Goal: Find specific page/section: Find specific page/section

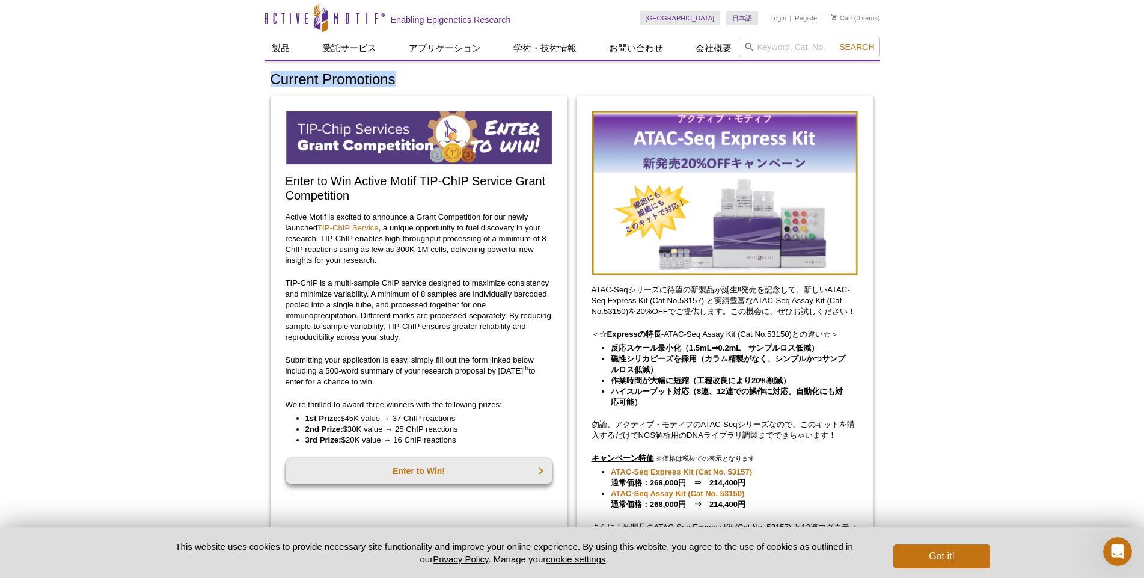
drag, startPoint x: 400, startPoint y: 81, endPoint x: 272, endPoint y: 81, distance: 128.1
click at [272, 81] on h1 "Current Promotions" at bounding box center [573, 80] width 604 height 17
click at [405, 79] on h1 "Current Promotions" at bounding box center [573, 80] width 604 height 17
click at [392, 79] on h1 "Current Promotions" at bounding box center [573, 80] width 604 height 17
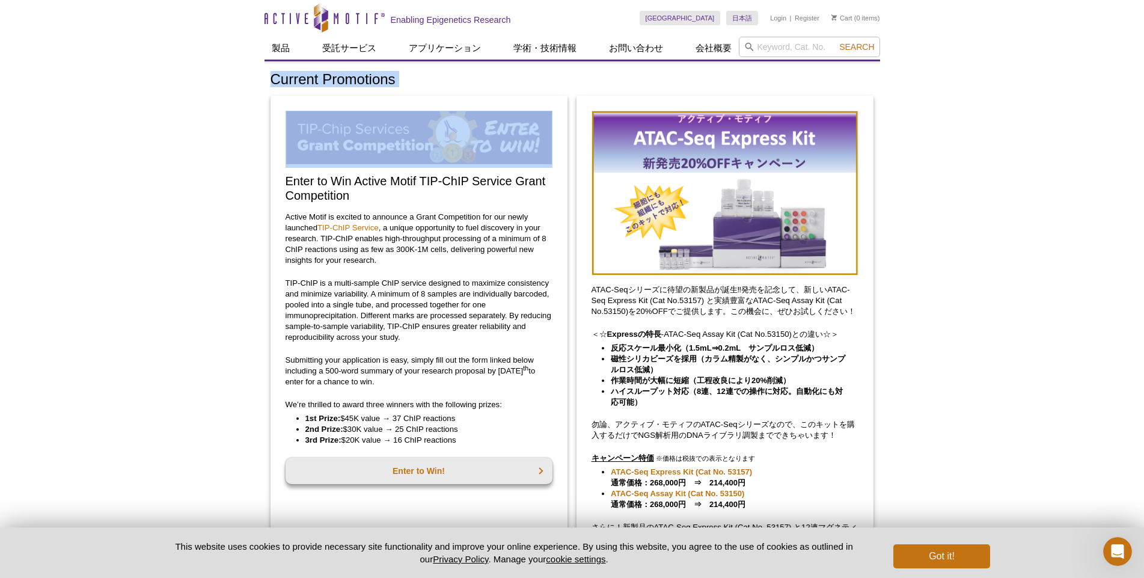
click at [392, 79] on h1 "Current Promotions" at bounding box center [573, 80] width 604 height 17
click at [706, 79] on h1 "Current Promotions" at bounding box center [573, 80] width 604 height 17
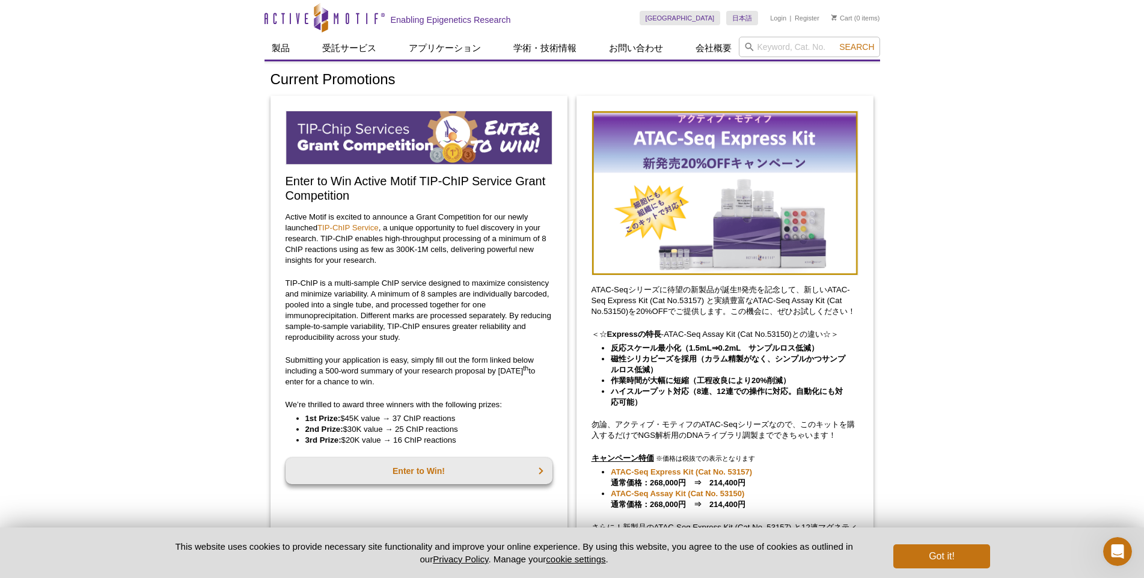
drag, startPoint x: 431, startPoint y: 78, endPoint x: 417, endPoint y: 86, distance: 15.9
click at [419, 85] on h1 "Current Promotions" at bounding box center [573, 80] width 604 height 17
click at [408, 86] on h1 "Current Promotions" at bounding box center [573, 80] width 604 height 17
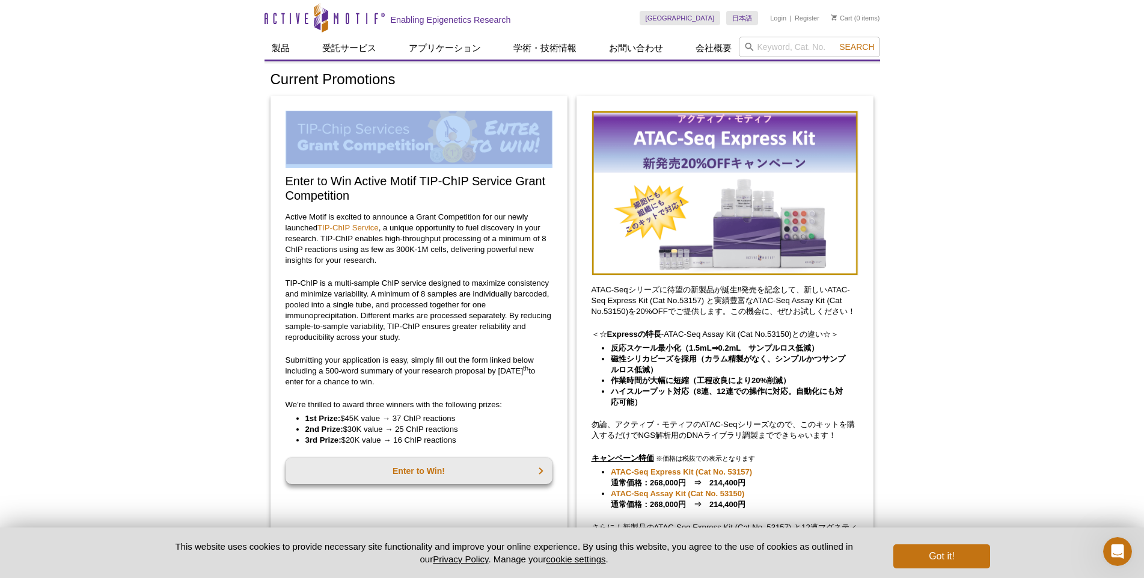
click at [408, 86] on h1 "Current Promotions" at bounding box center [573, 80] width 604 height 17
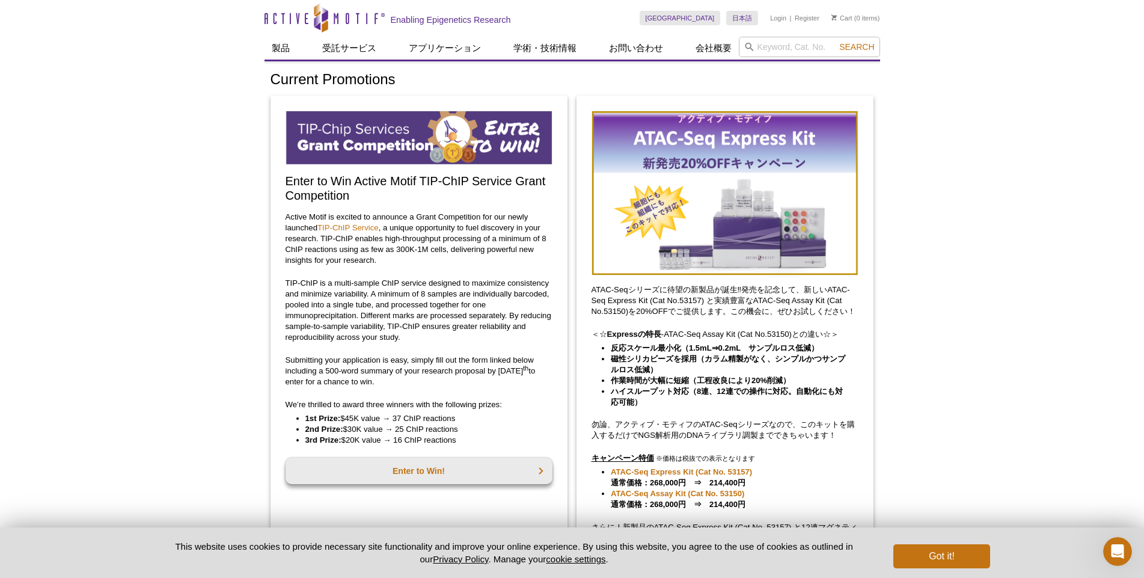
click at [388, 82] on h1 "Current Promotions" at bounding box center [573, 80] width 604 height 17
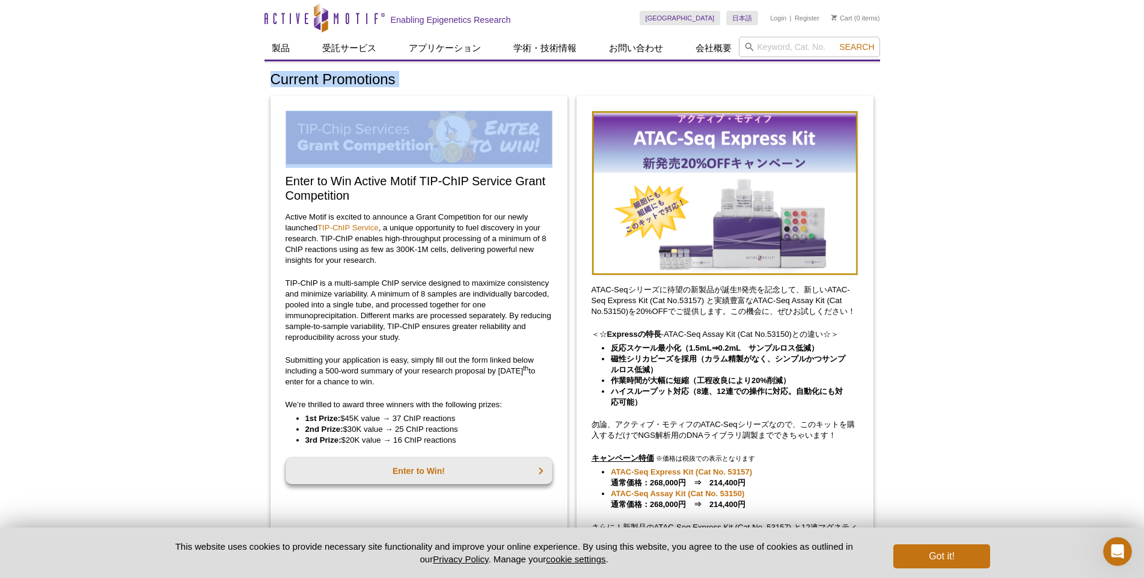
click at [388, 82] on h1 "Current Promotions" at bounding box center [573, 80] width 604 height 17
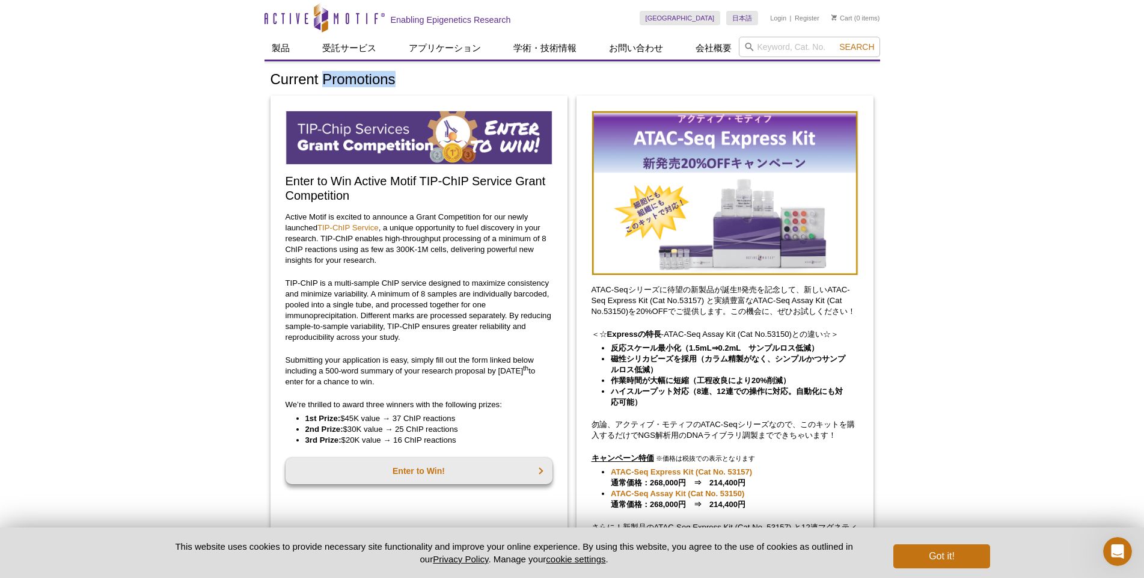
click at [388, 82] on h1 "Current Promotions" at bounding box center [573, 80] width 604 height 17
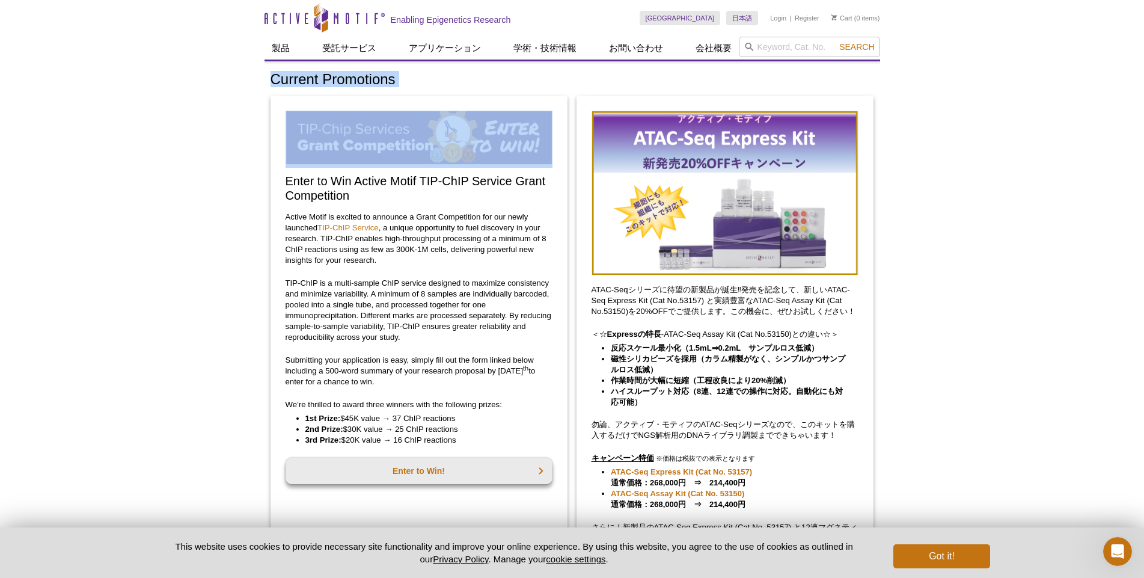
click at [388, 82] on h1 "Current Promotions" at bounding box center [573, 80] width 604 height 17
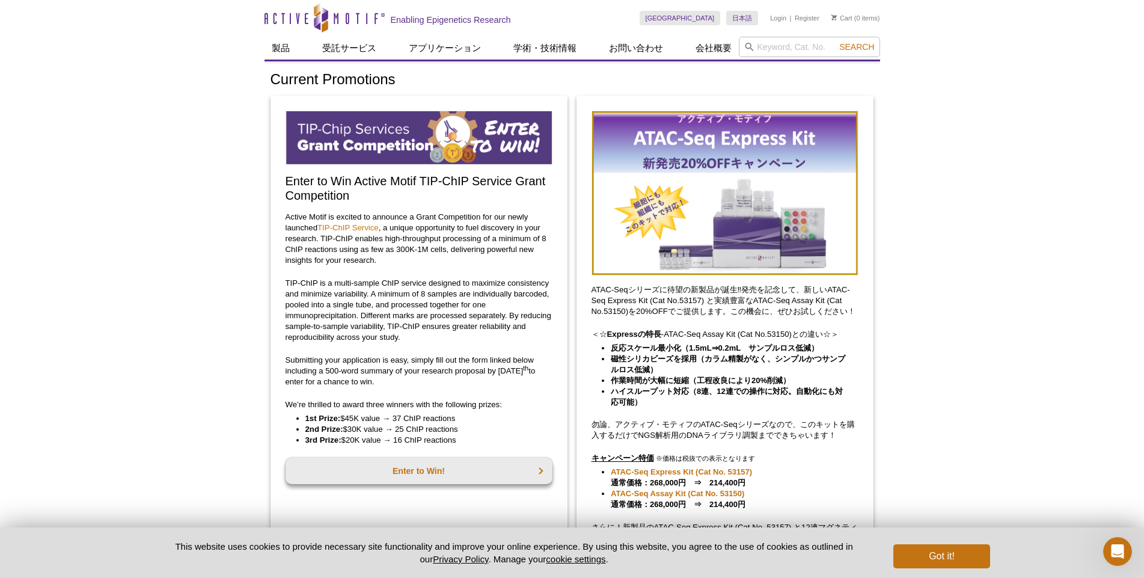
click at [388, 82] on h1 "Current Promotions" at bounding box center [573, 80] width 604 height 17
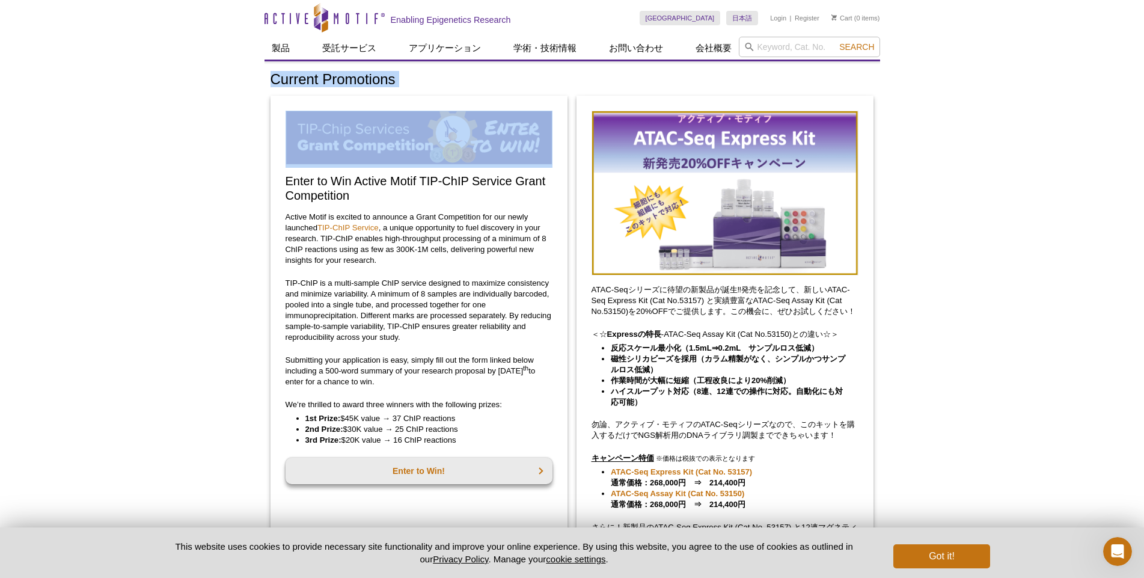
click at [388, 82] on h1 "Current Promotions" at bounding box center [573, 80] width 604 height 17
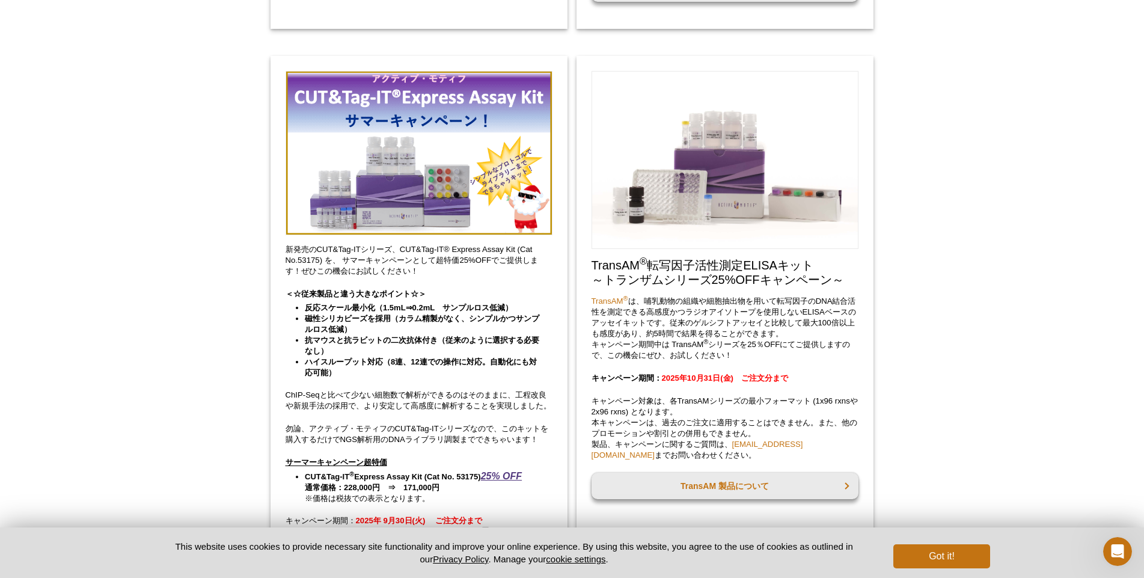
scroll to position [780, 0]
